Goal: Use online tool/utility: Utilize a website feature to perform a specific function

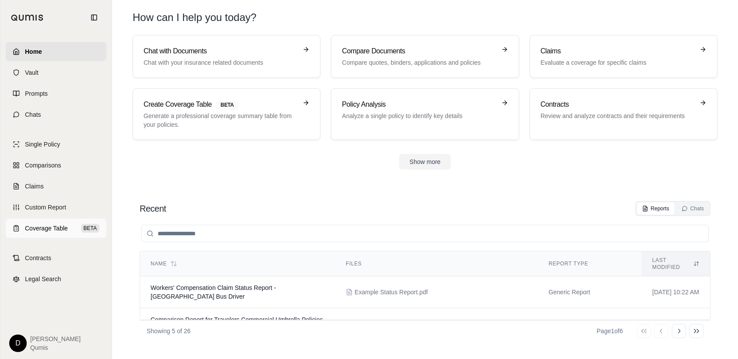
click at [44, 223] on link "Coverage Table BETA" at bounding box center [56, 228] width 101 height 19
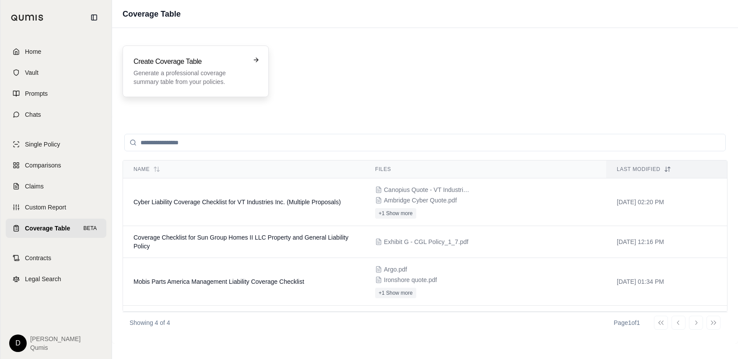
click at [214, 65] on h3 "Create Coverage Table" at bounding box center [189, 61] width 112 height 11
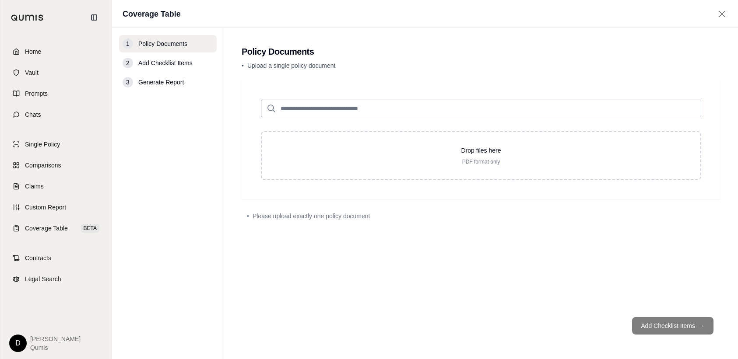
click at [418, 111] on input "search" at bounding box center [481, 109] width 440 height 18
click at [176, 63] on span "Add Checklist Items" at bounding box center [165, 63] width 54 height 9
click at [359, 108] on input "search" at bounding box center [481, 109] width 440 height 18
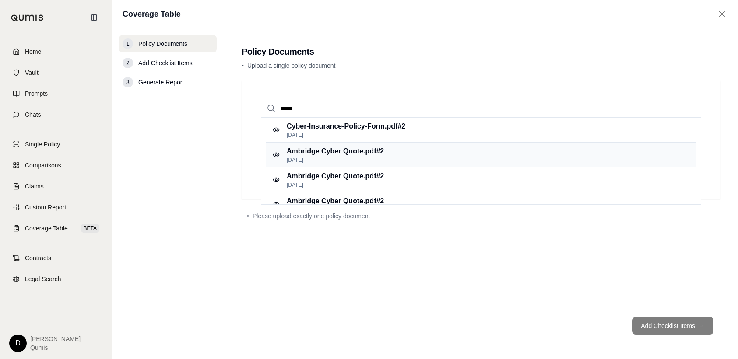
type input "*****"
click at [360, 161] on p "[DATE]" at bounding box center [335, 160] width 97 height 7
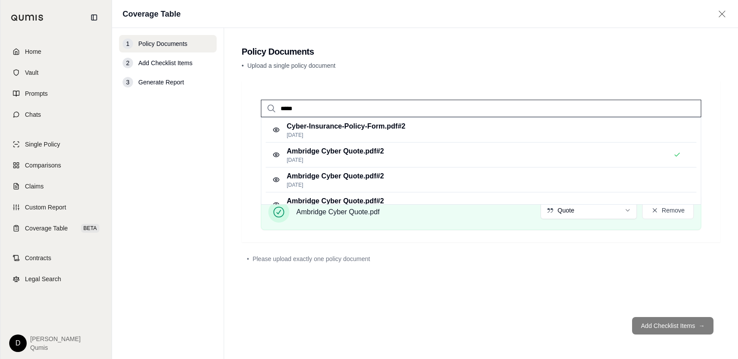
click at [309, 114] on input "*****" at bounding box center [481, 109] width 440 height 18
click at [321, 133] on p "[DATE]" at bounding box center [346, 135] width 119 height 7
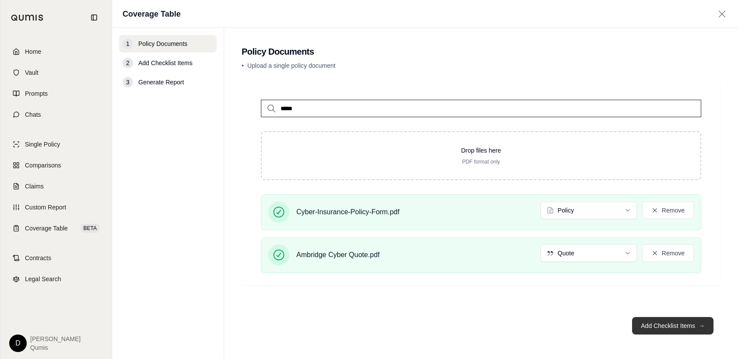
click at [673, 331] on button "Add Checklist Items →" at bounding box center [672, 326] width 81 height 18
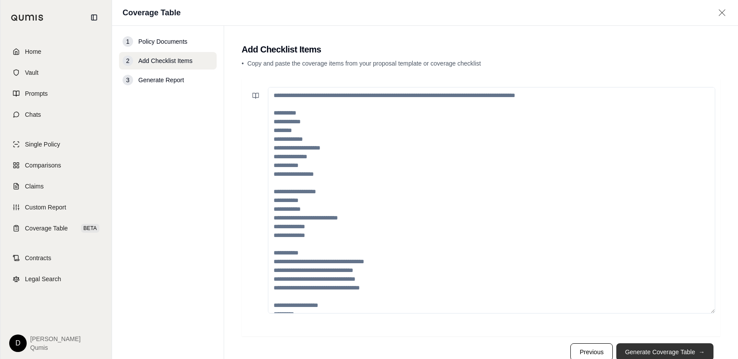
click at [632, 352] on button "Generate Coverage Table →" at bounding box center [664, 352] width 97 height 18
